Goal: Download file/media

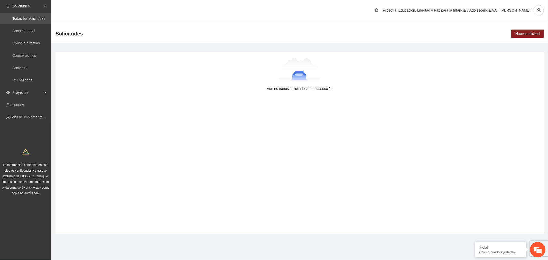
click at [29, 91] on span "Proyectos" at bounding box center [27, 92] width 30 height 10
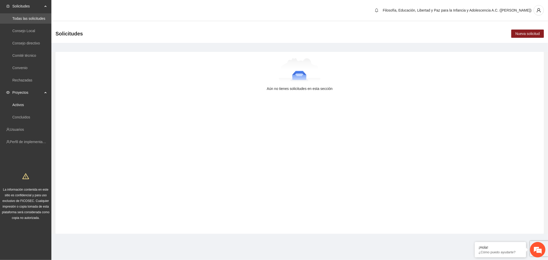
click at [24, 106] on link "Activos" at bounding box center [18, 105] width 12 height 4
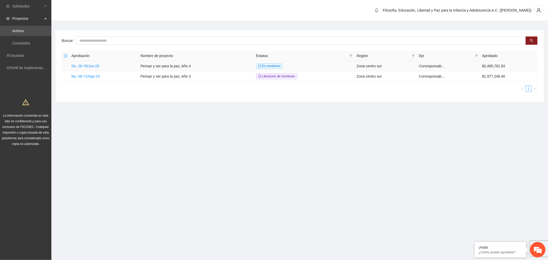
click at [93, 65] on link "No. 28-76/Jun-25" at bounding box center [85, 66] width 28 height 4
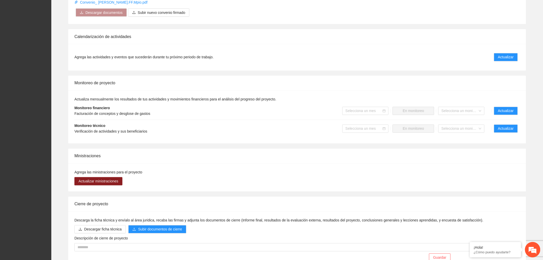
scroll to position [379, 0]
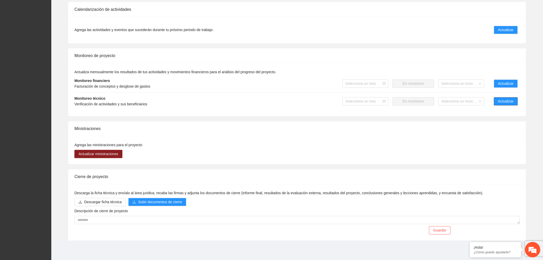
click at [500, 100] on span "Actualizar" at bounding box center [506, 102] width 16 height 6
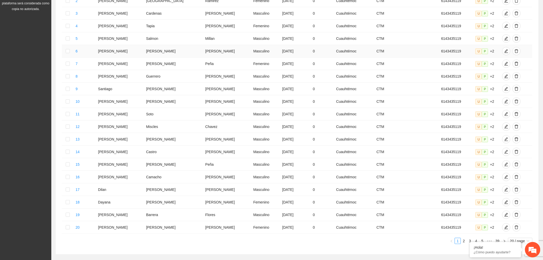
scroll to position [155, 0]
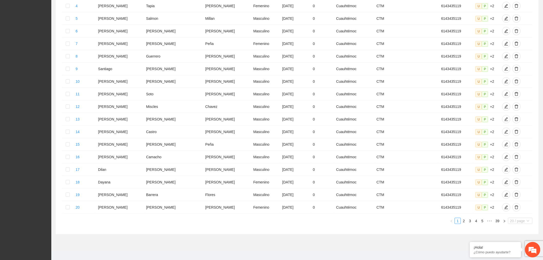
click at [521, 218] on span "20 / page" at bounding box center [521, 221] width 20 height 6
click at [524, 252] on div "100 / page" at bounding box center [521, 255] width 18 height 6
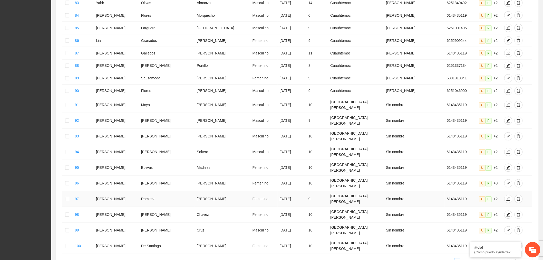
scroll to position [1166, 0]
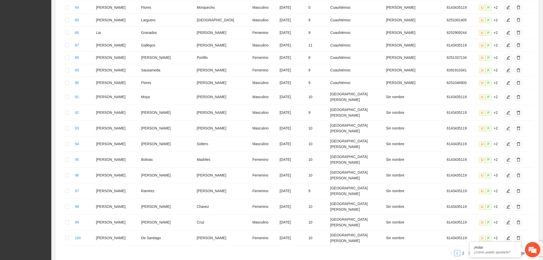
click at [463, 250] on link "2" at bounding box center [464, 253] width 6 height 6
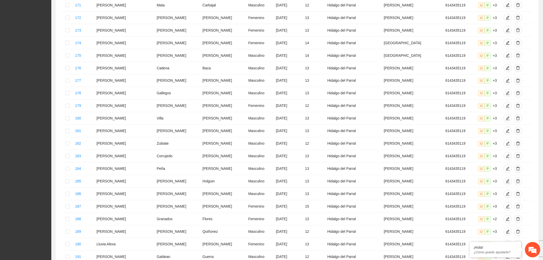
scroll to position [1163, 0]
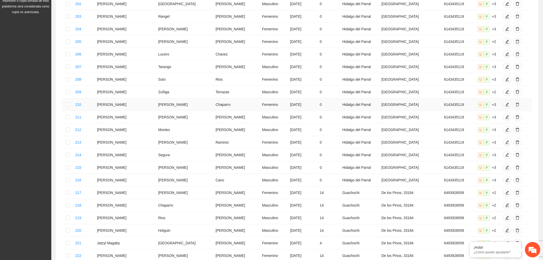
scroll to position [86, 0]
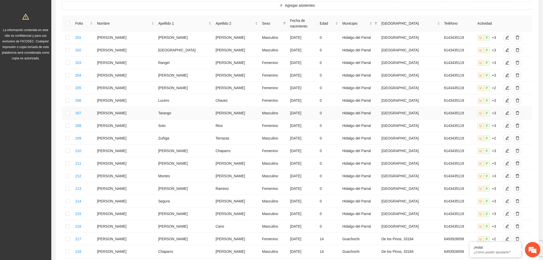
click at [389, 111] on td "[GEOGRAPHIC_DATA]" at bounding box center [411, 113] width 63 height 13
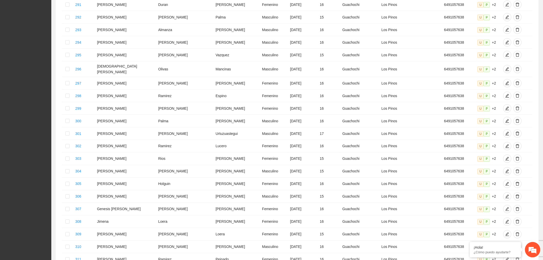
scroll to position [1163, 0]
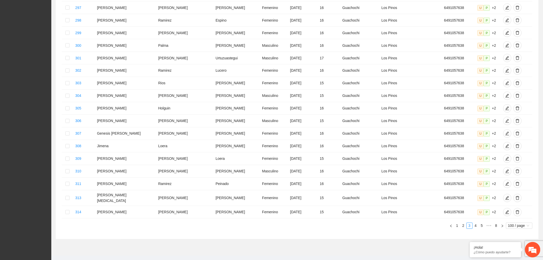
click at [478, 223] on link "4" at bounding box center [476, 226] width 6 height 6
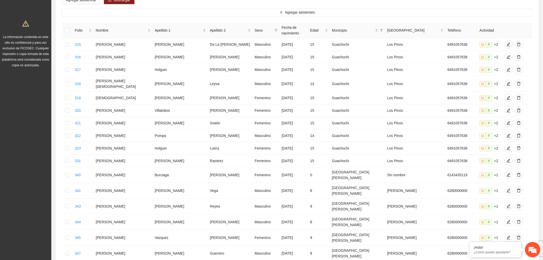
scroll to position [0, 0]
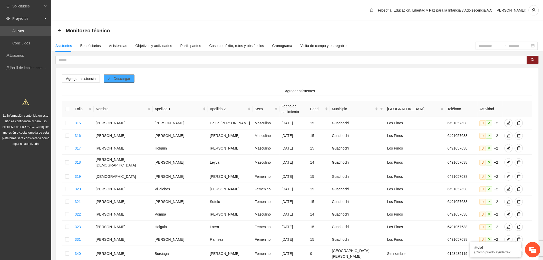
click at [127, 79] on span "Descargar" at bounding box center [122, 79] width 17 height 6
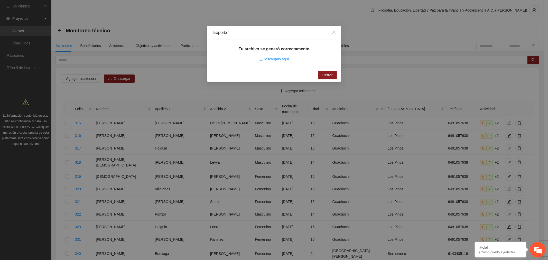
click at [279, 58] on link "Descárgalo aquí" at bounding box center [274, 59] width 30 height 4
click at [337, 32] on span "Close" at bounding box center [334, 33] width 14 height 14
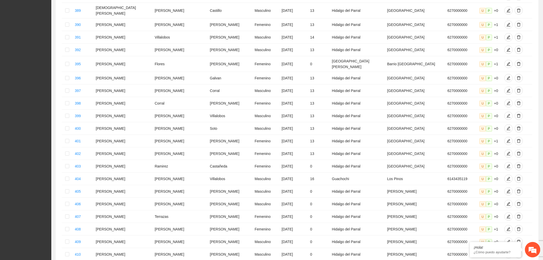
scroll to position [877, 0]
